Goal: Information Seeking & Learning: Learn about a topic

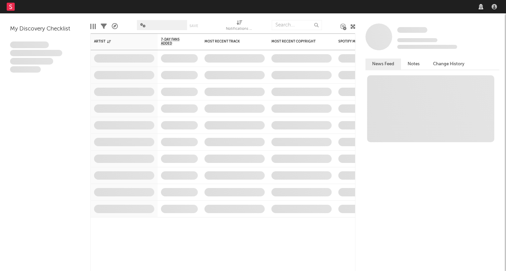
click at [420, 9] on nav "Dashboard Discovery Assistant Charts Leads" at bounding box center [253, 6] width 506 height 13
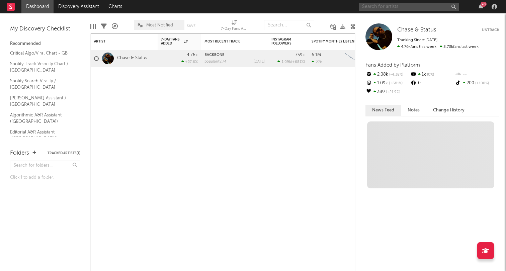
click at [419, 4] on input "text" at bounding box center [409, 7] width 100 height 8
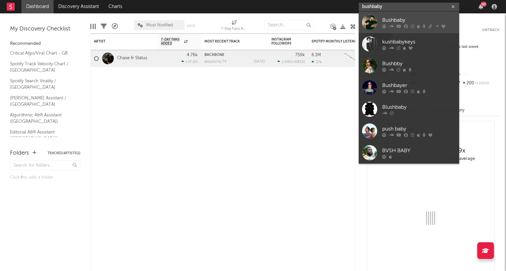
type input "bushbaby"
click at [406, 19] on div "Bushbaby" at bounding box center [419, 20] width 74 height 8
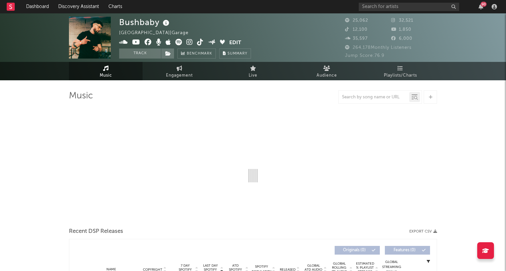
click at [358, 94] on div at bounding box center [374, 97] width 71 height 8
select select "6m"
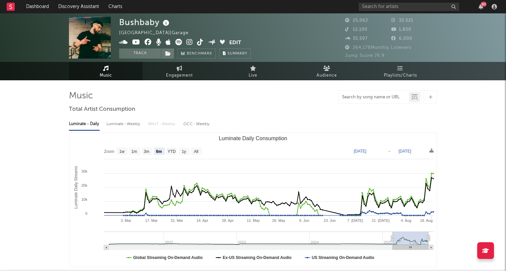
click at [357, 99] on input "text" at bounding box center [374, 97] width 71 height 5
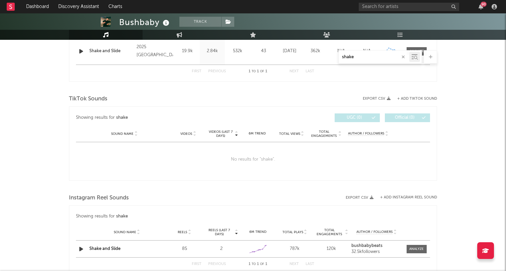
scroll to position [297, 0]
type input "shake"
